Goal: Browse casually

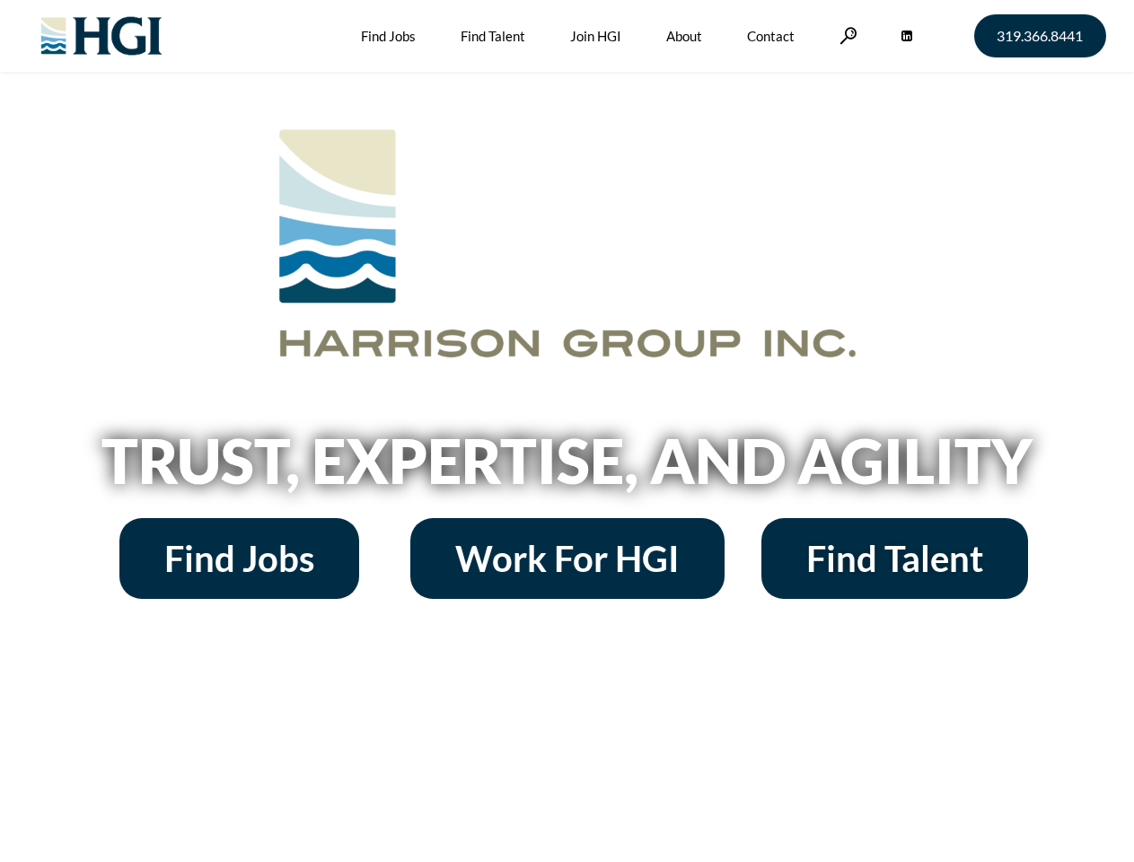
click at [567, 431] on h2 "Trust, Expertise, and Agility" at bounding box center [567, 460] width 1023 height 61
click at [846, 35] on link at bounding box center [848, 35] width 18 height 17
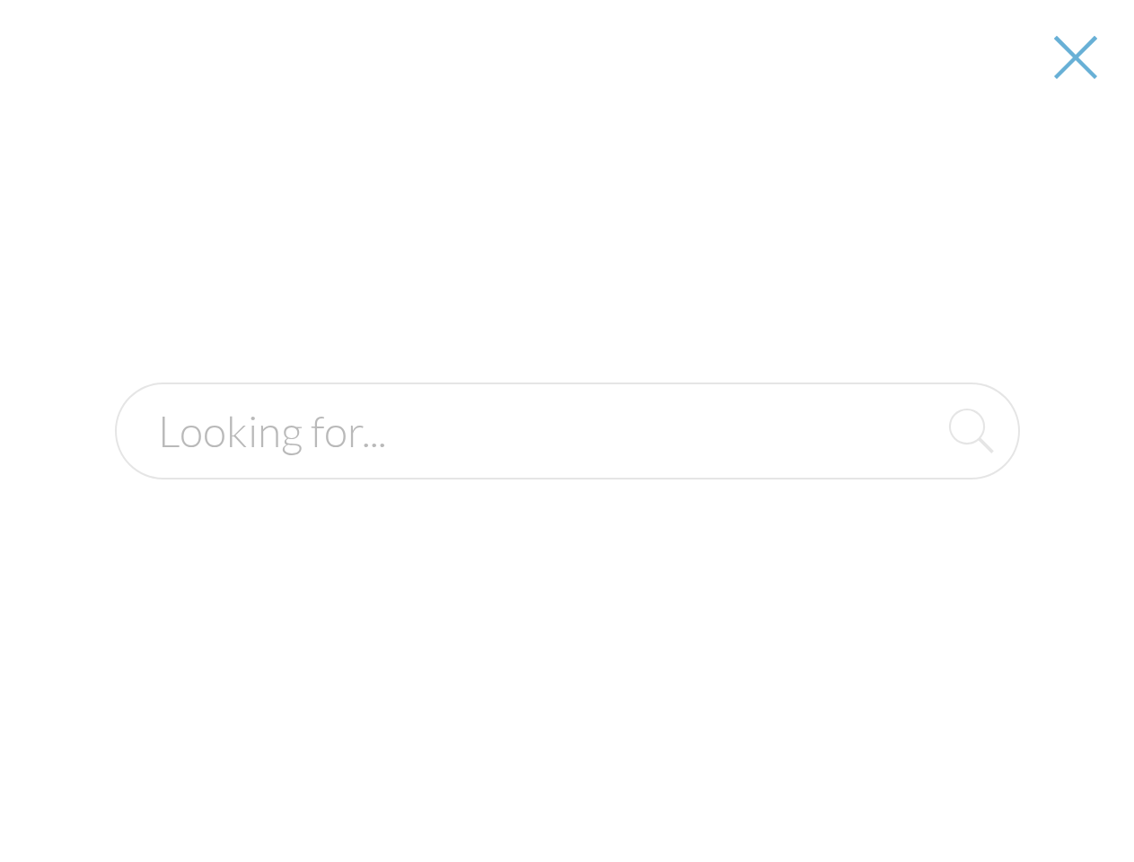
click at [567, 467] on h2 "Trust, Expertise, and Agility" at bounding box center [567, 460] width 1023 height 61
